Goal: Transaction & Acquisition: Purchase product/service

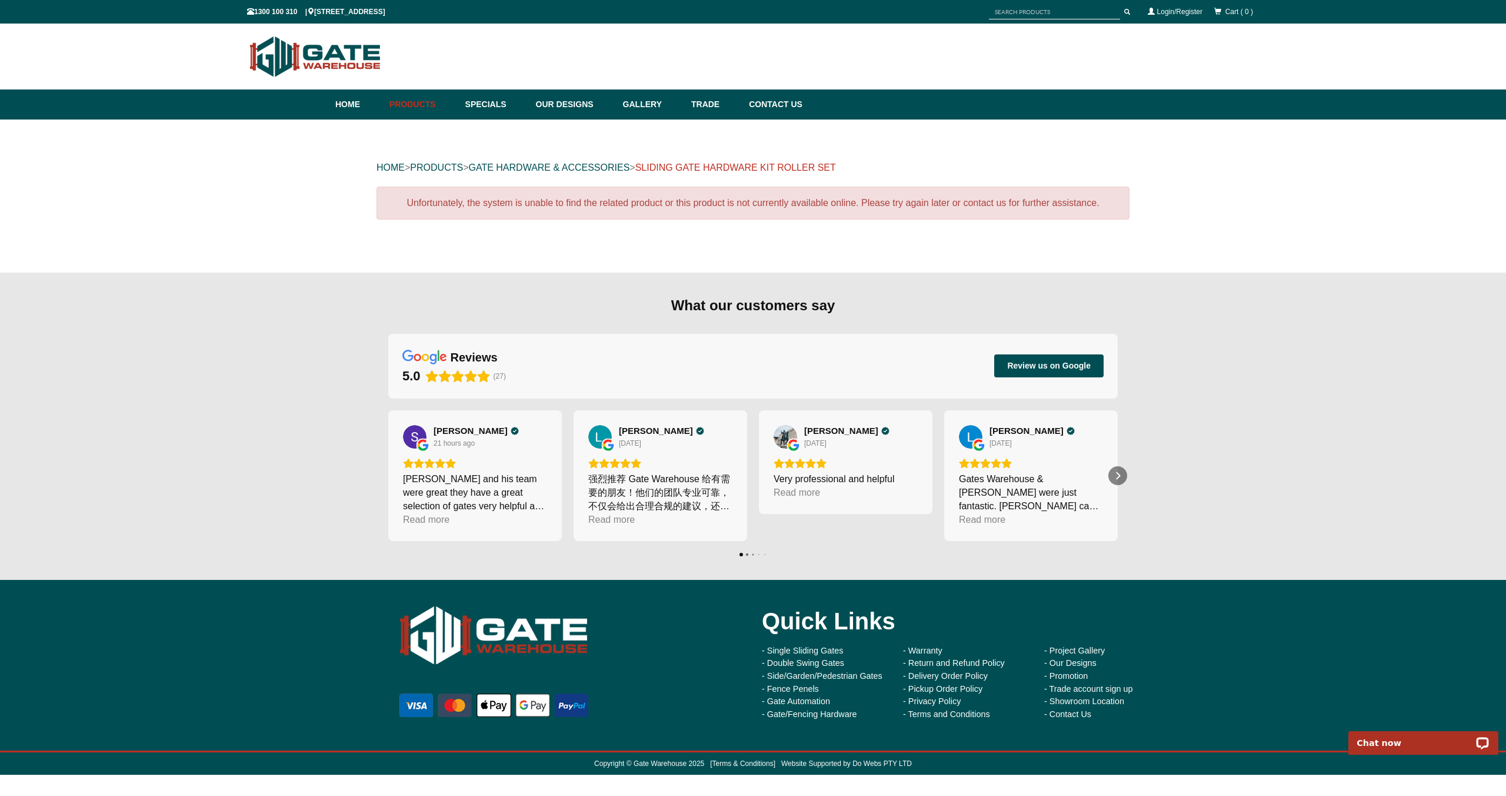
click at [696, 170] on link "SLIDING GATE HARDWARE KIT ROLLER SET" at bounding box center [735, 167] width 201 height 10
click at [599, 171] on link "GATE HARDWARE & ACCESSORIES" at bounding box center [548, 167] width 161 height 10
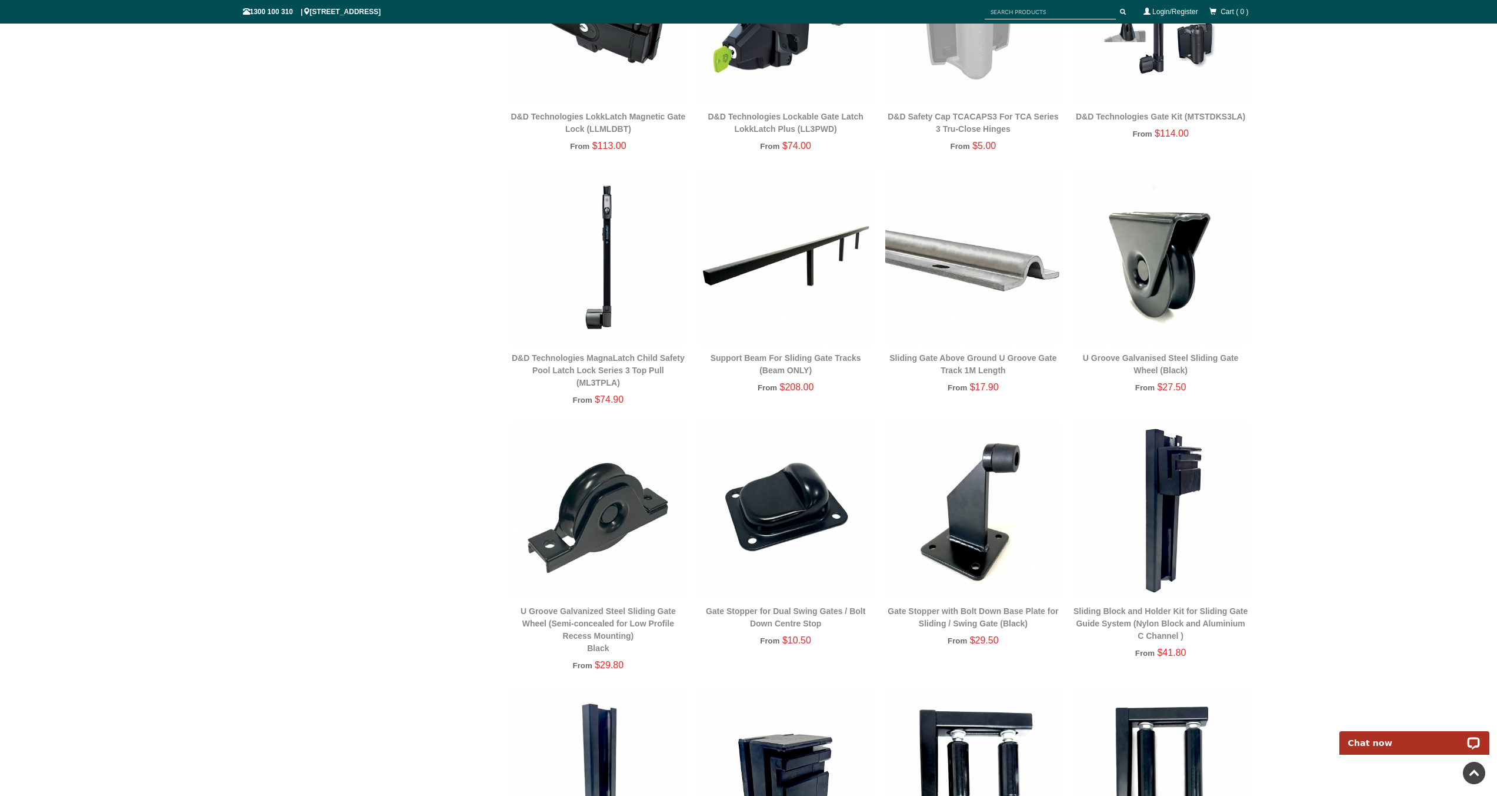
scroll to position [1003, 0]
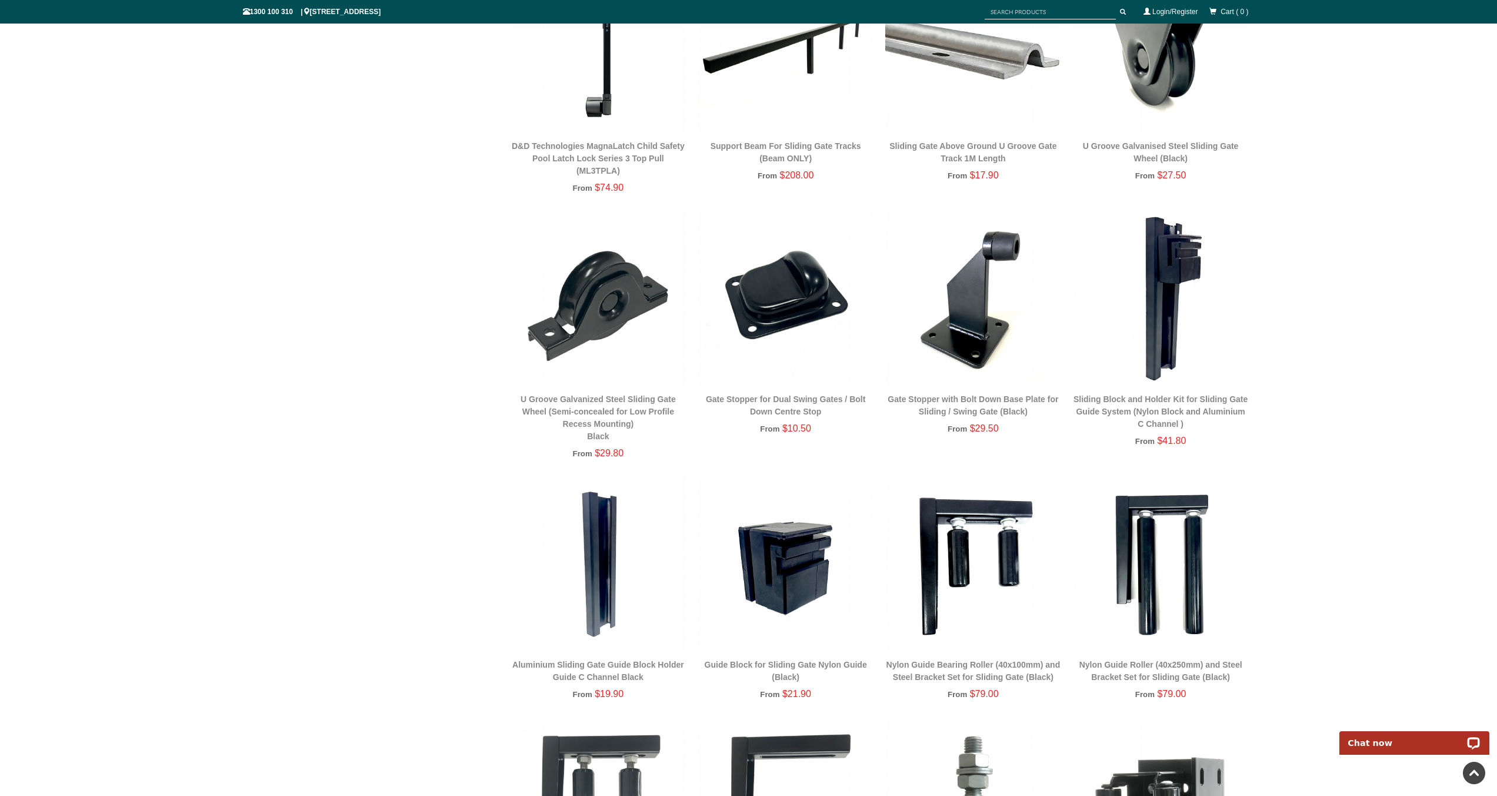
click at [595, 542] on img at bounding box center [599, 563] width 176 height 176
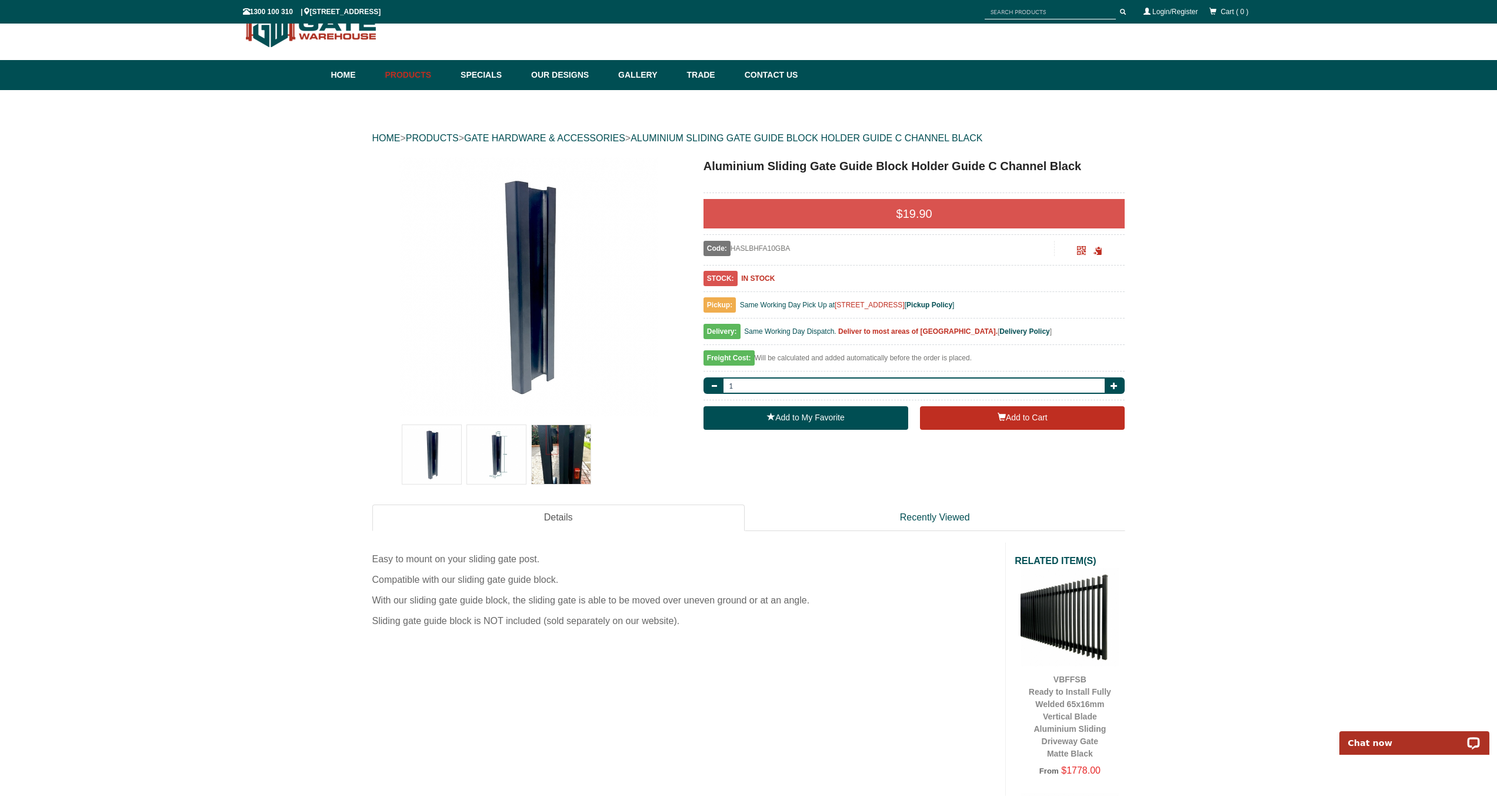
click at [511, 462] on img at bounding box center [496, 454] width 59 height 59
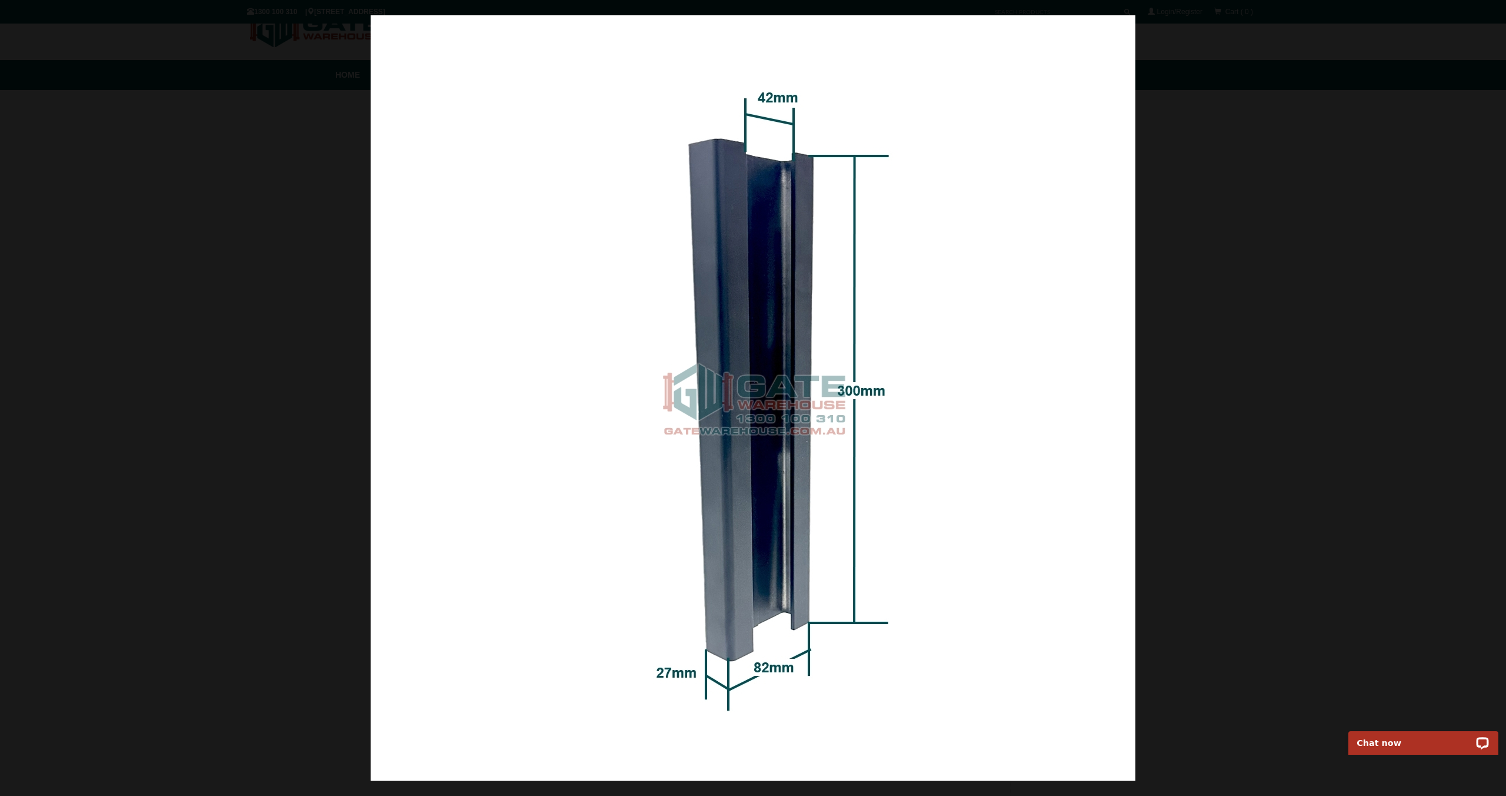
click at [279, 281] on div at bounding box center [753, 398] width 1506 height 796
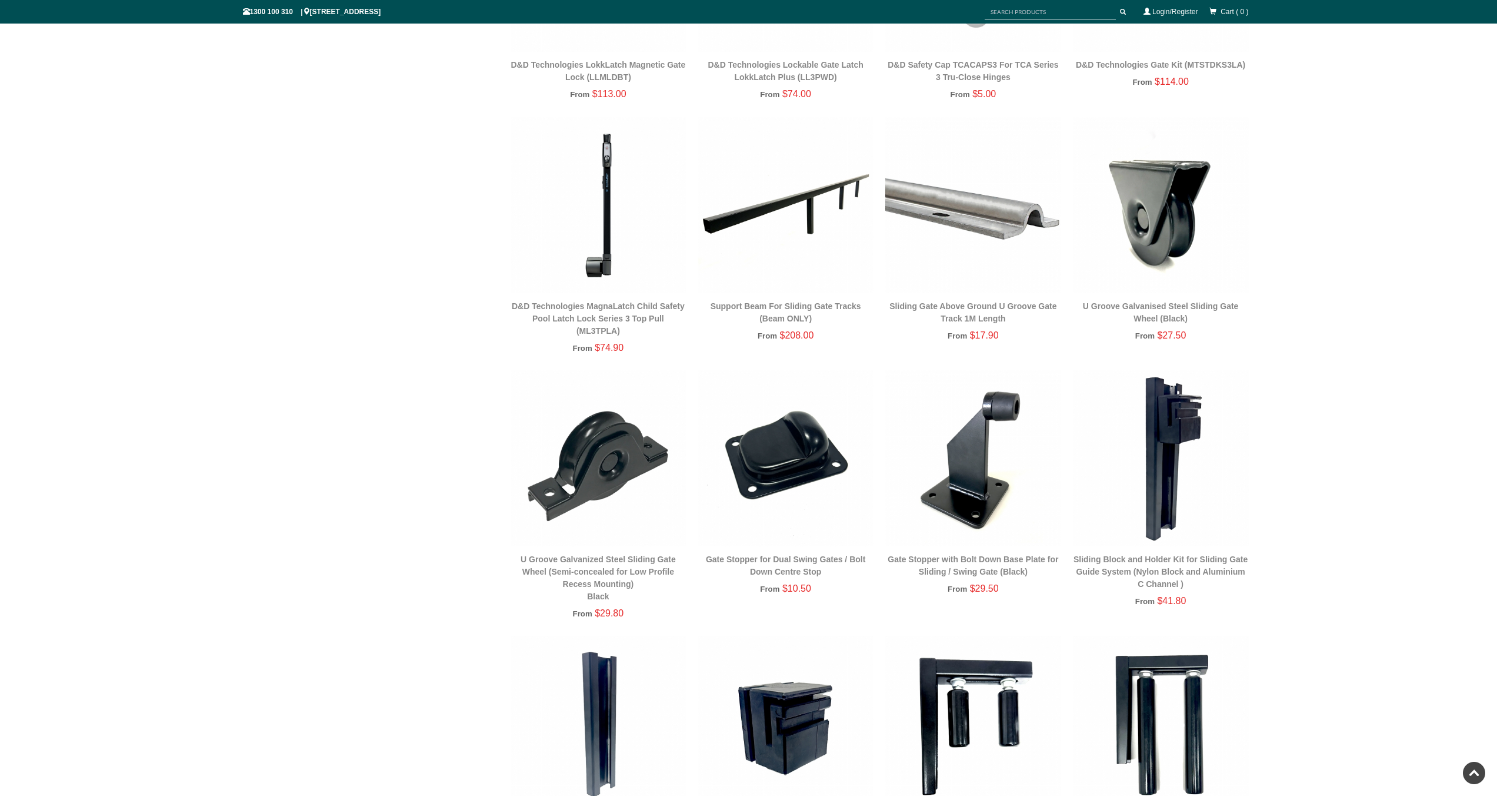
scroll to position [1073, 0]
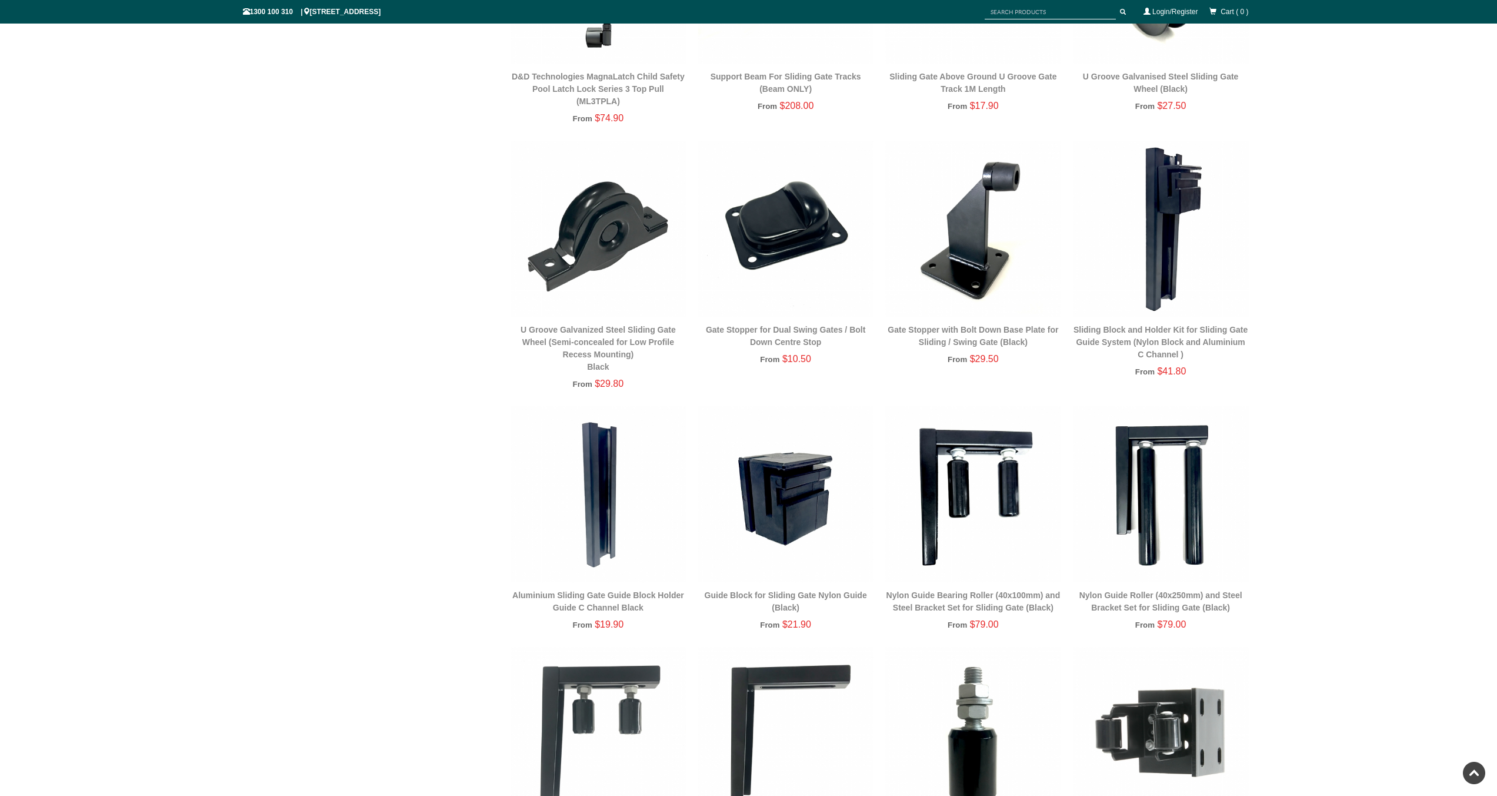
click at [784, 491] on img at bounding box center [786, 494] width 176 height 176
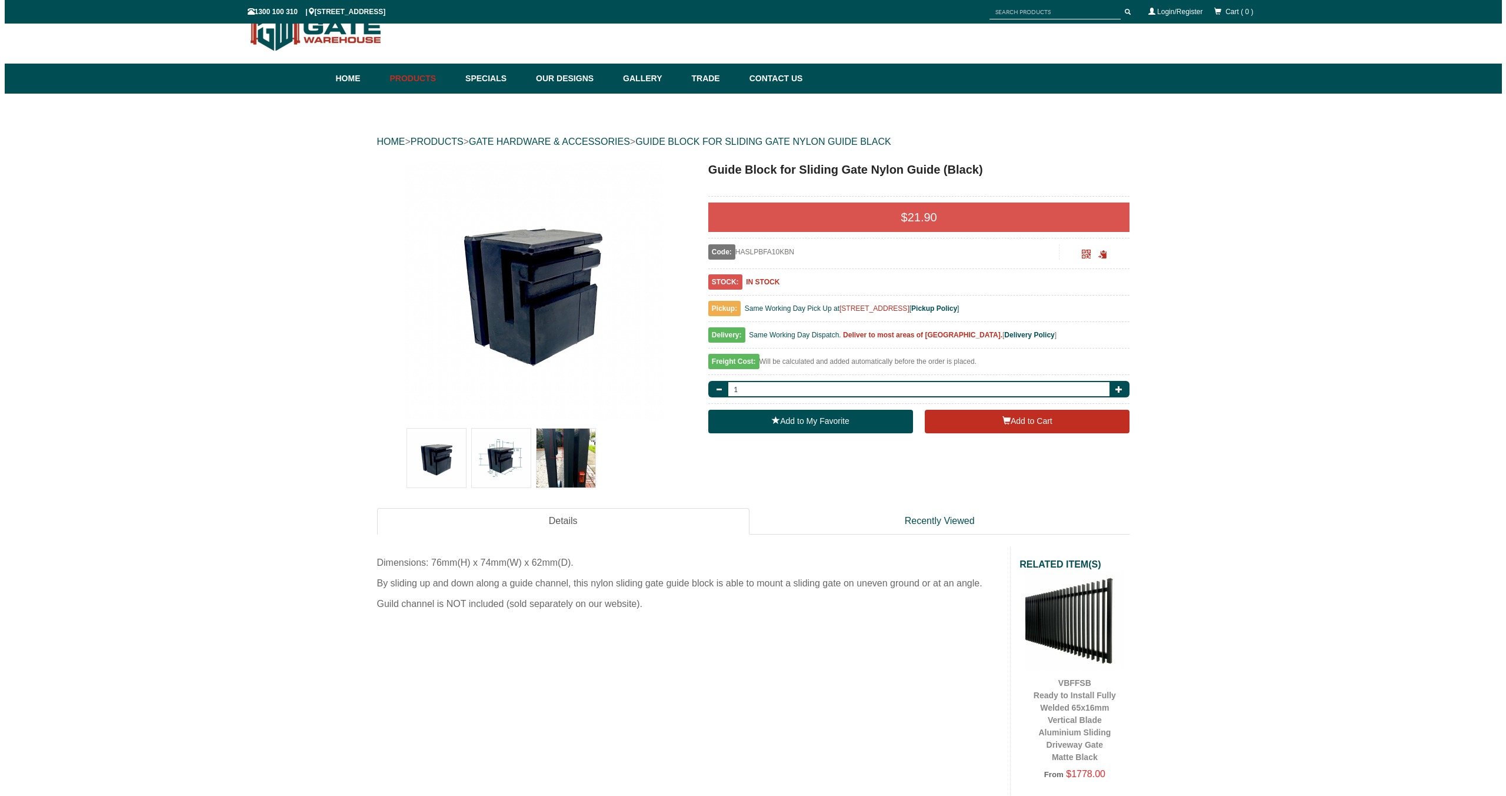
scroll to position [29, 0]
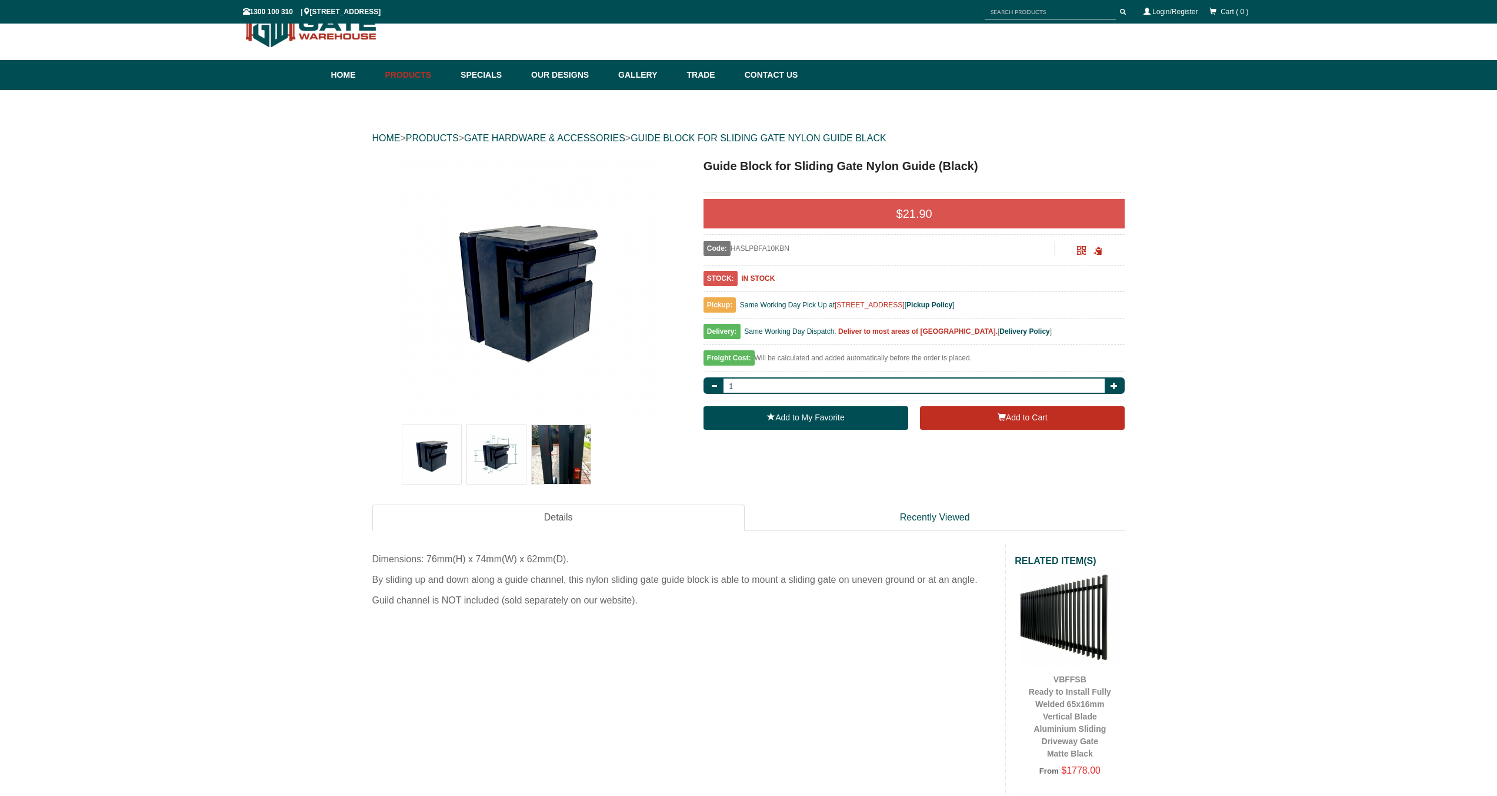
click at [485, 460] on img at bounding box center [496, 454] width 59 height 59
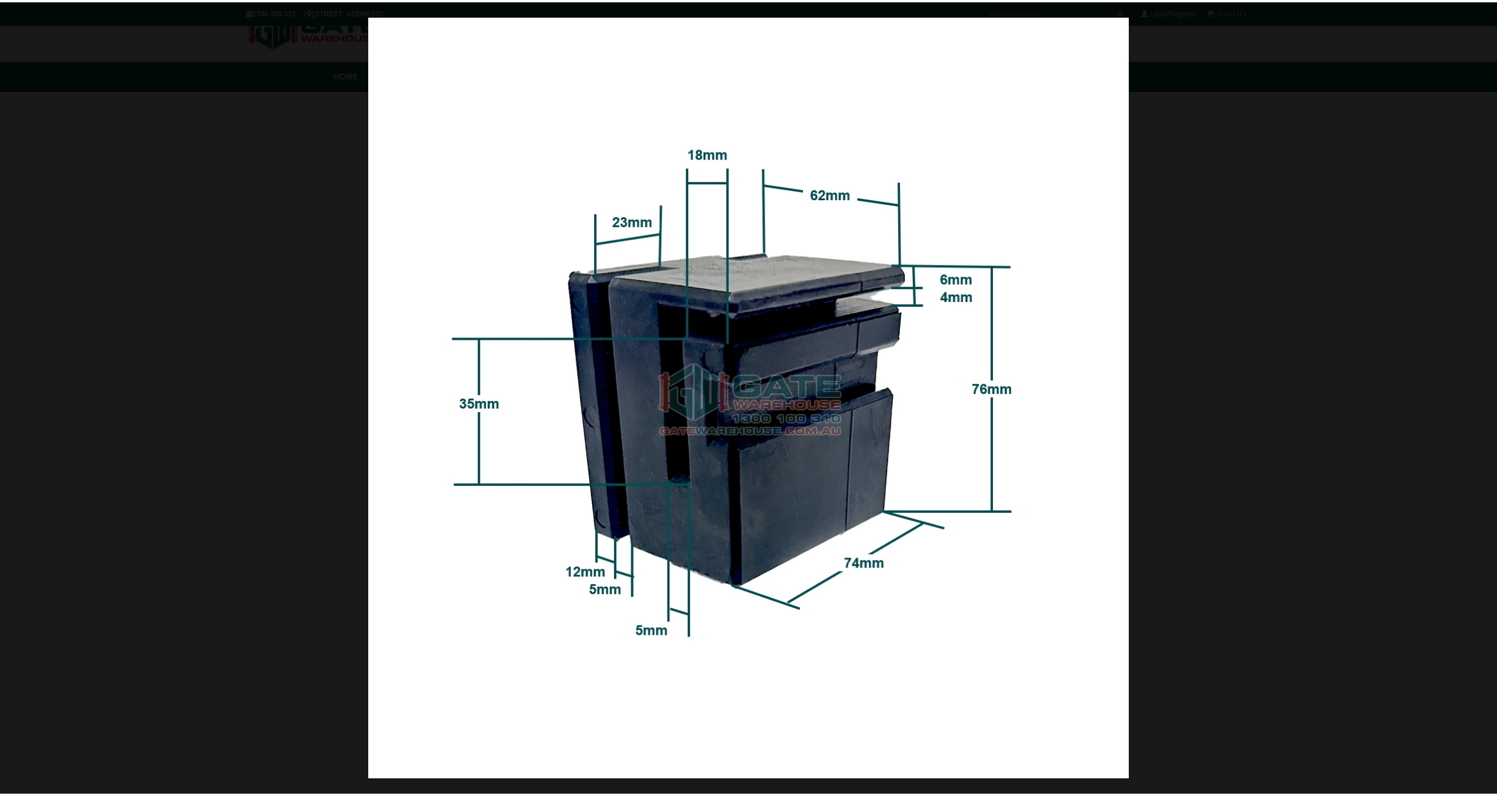
scroll to position [0, 0]
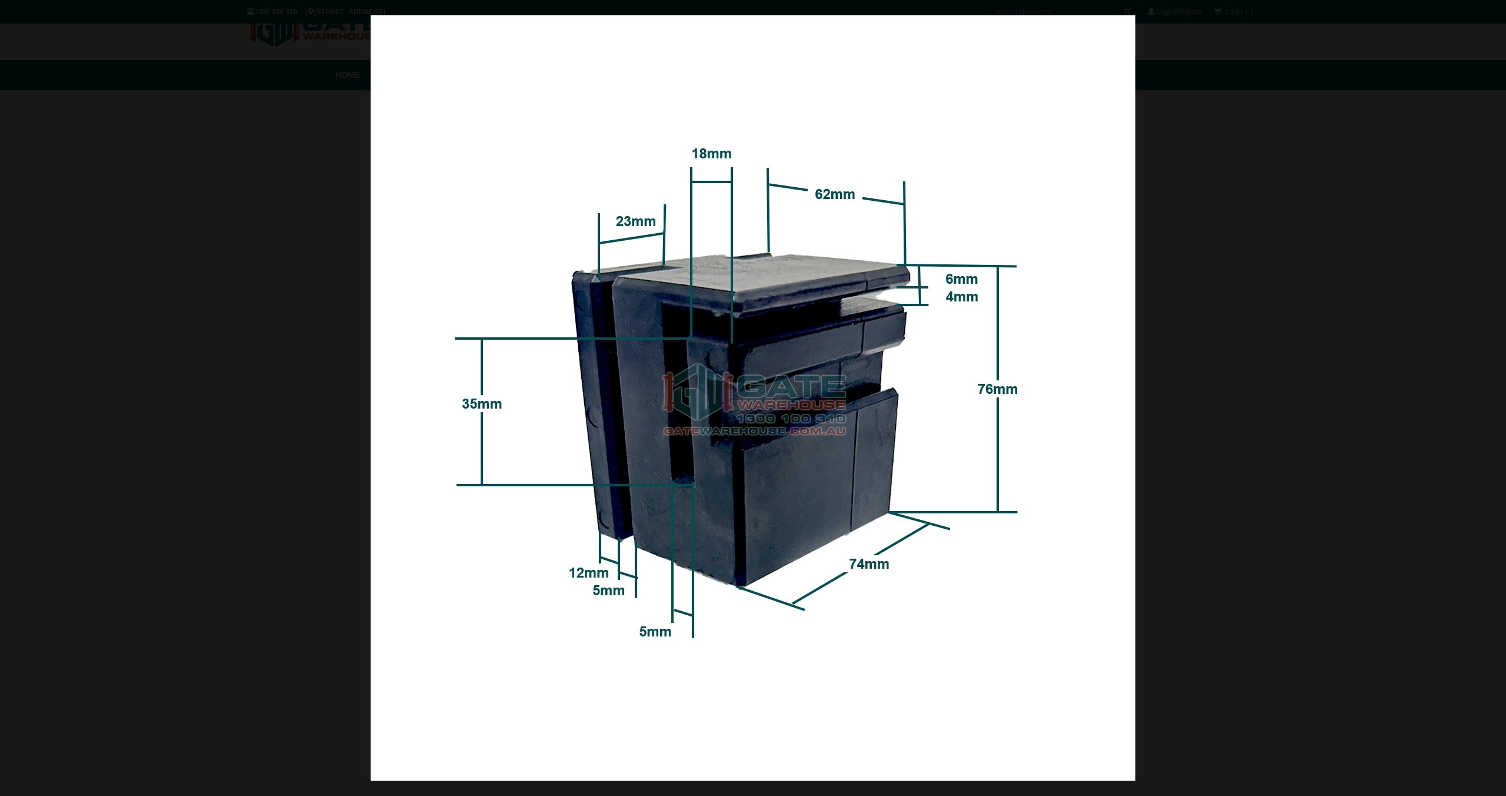
click at [923, 650] on img at bounding box center [753, 397] width 765 height 765
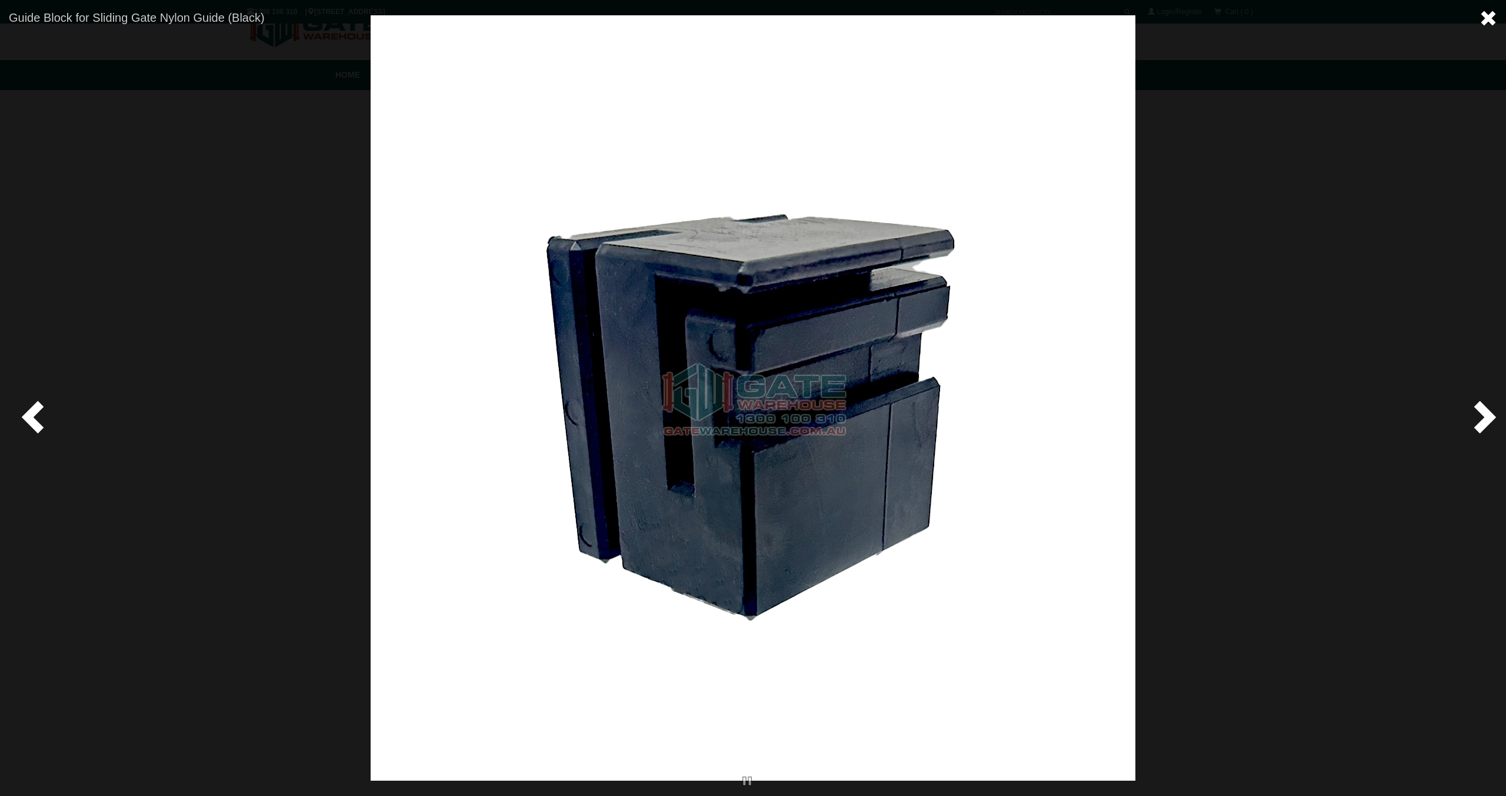
click at [1485, 15] on span at bounding box center [1489, 18] width 18 height 18
